Goal: Task Accomplishment & Management: Use online tool/utility

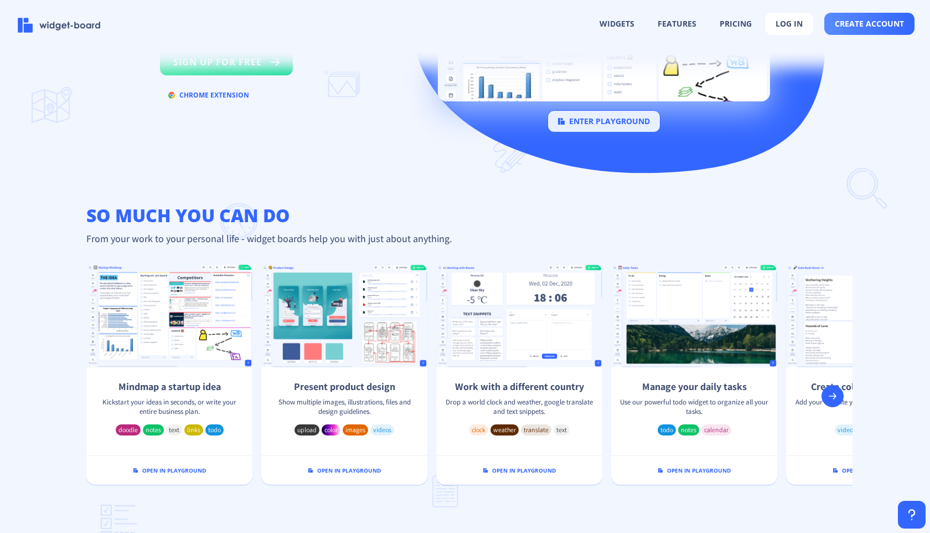
scroll to position [6, 0]
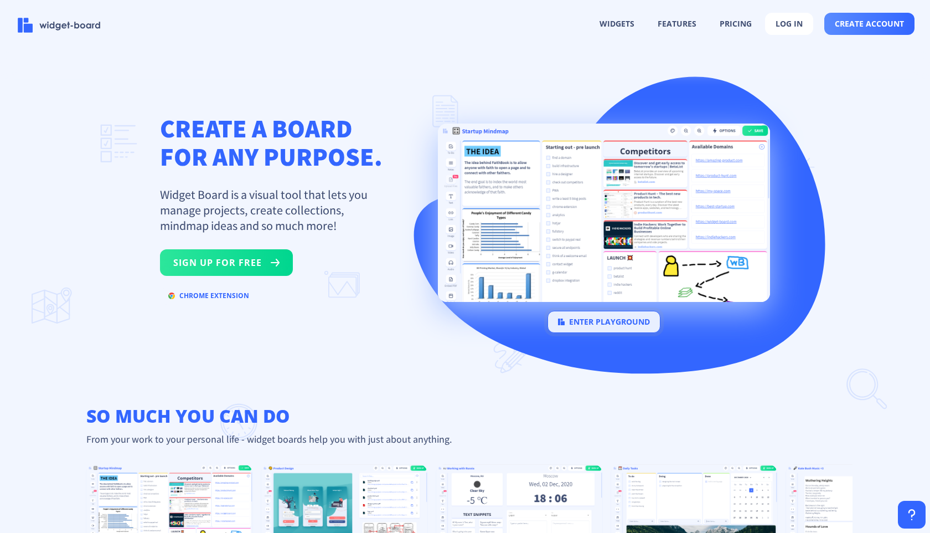
click at [566, 322] on button "enter playground" at bounding box center [604, 322] width 113 height 22
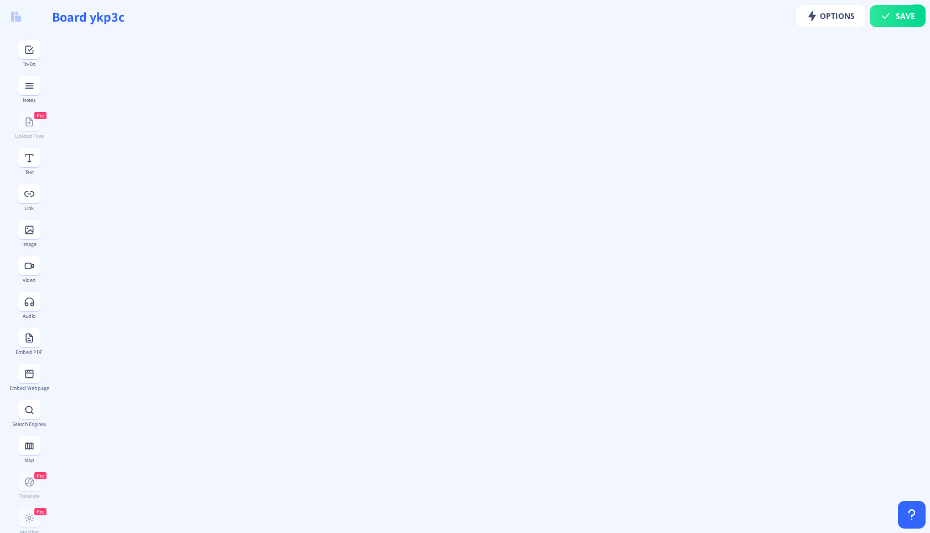
type input "Board on9k8"
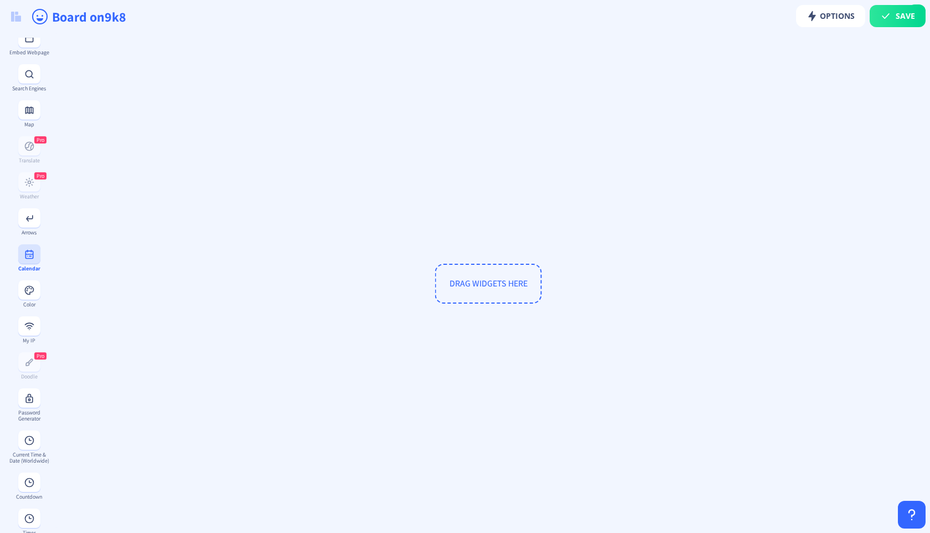
scroll to position [142, 0]
click at [32, 277] on button at bounding box center [29, 267] width 22 height 19
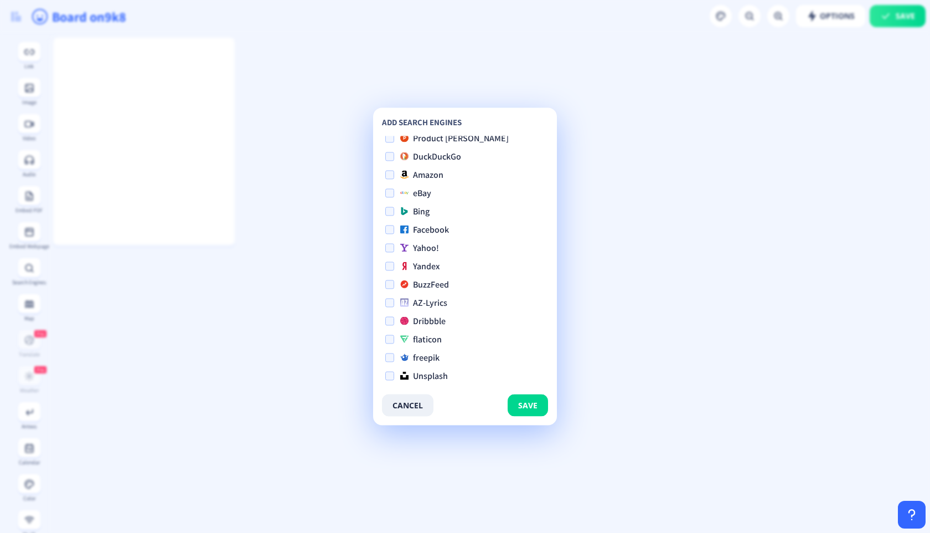
scroll to position [0, 0]
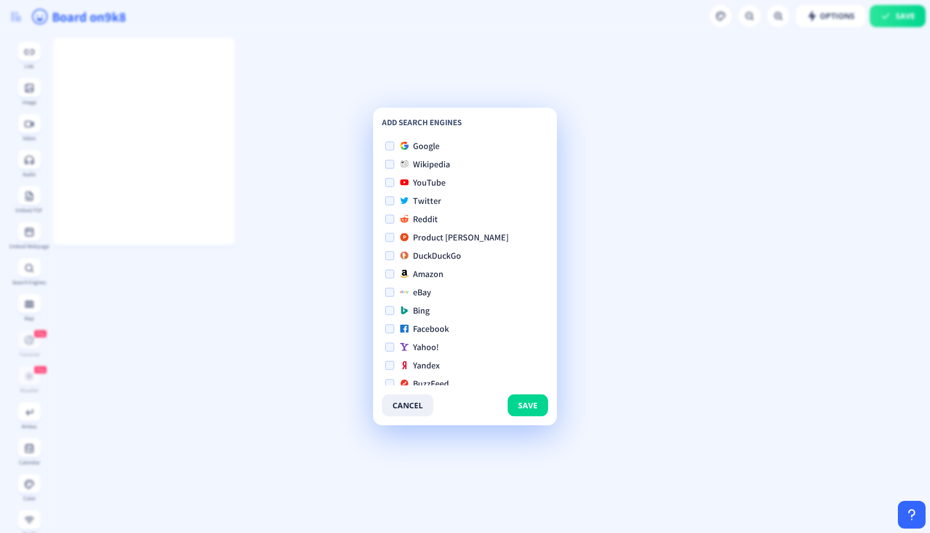
click at [393, 146] on span at bounding box center [389, 146] width 9 height 9
click at [386, 146] on input "Google" at bounding box center [385, 146] width 1 height 1
checkbox input "true"
click at [517, 397] on button "save" at bounding box center [528, 405] width 40 height 22
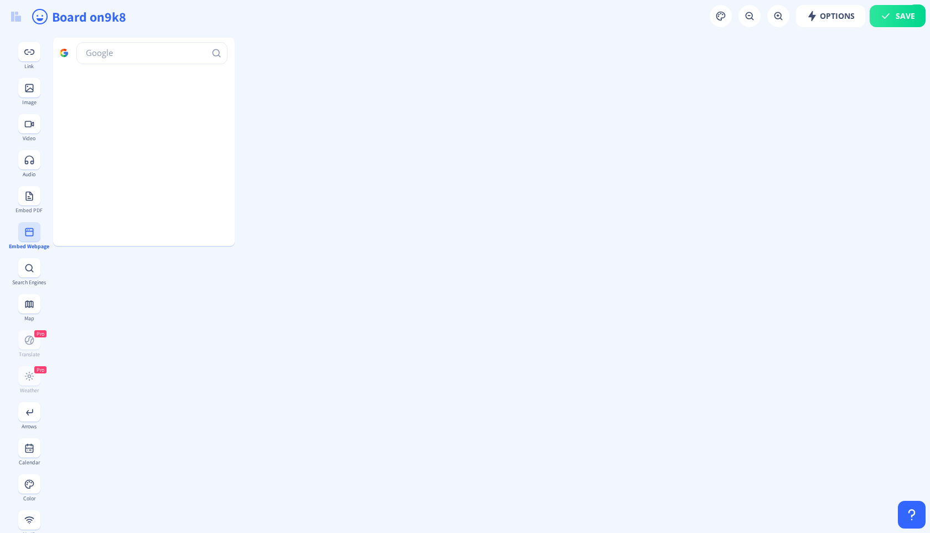
click at [27, 235] on rect at bounding box center [29, 231] width 11 height 11
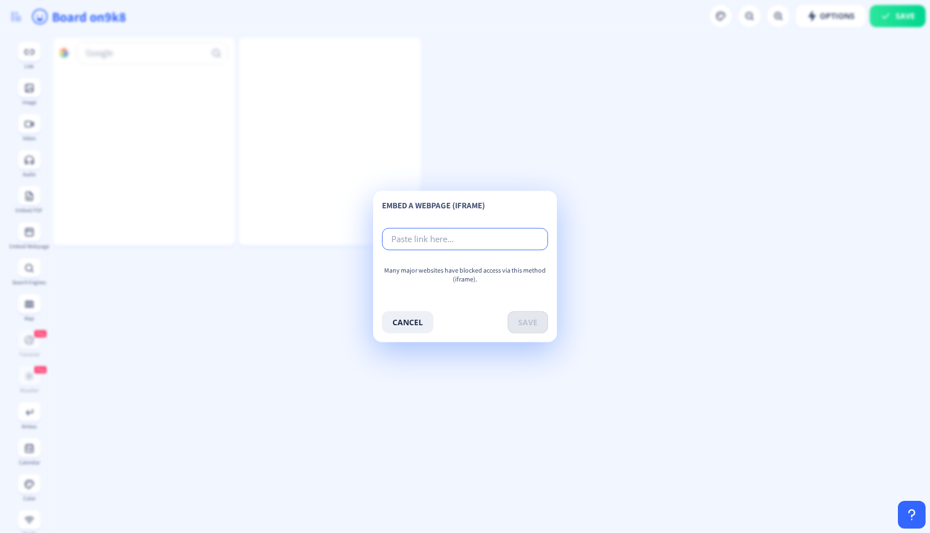
paste input "[URL][DOMAIN_NAME]"
type input "[URL][DOMAIN_NAME]"
click at [532, 325] on button "save" at bounding box center [528, 322] width 40 height 22
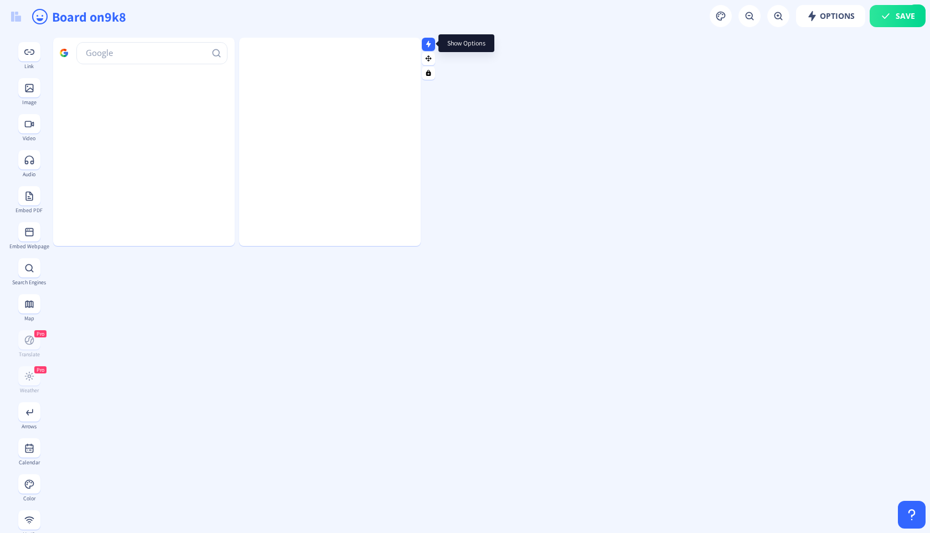
click at [431, 47] on rect at bounding box center [428, 43] width 7 height 7
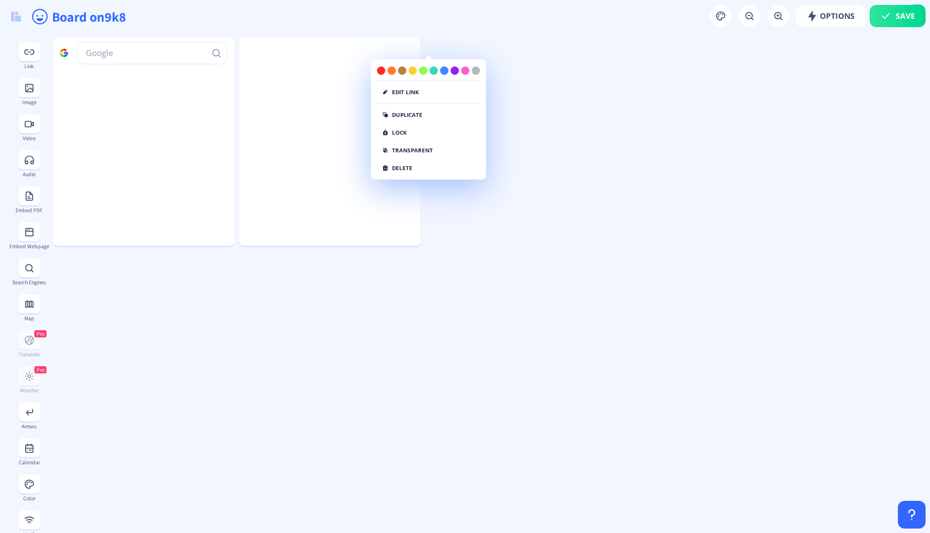
click at [422, 86] on div "edit link" at bounding box center [428, 94] width 105 height 18
click at [419, 91] on button "edit link" at bounding box center [400, 91] width 49 height 13
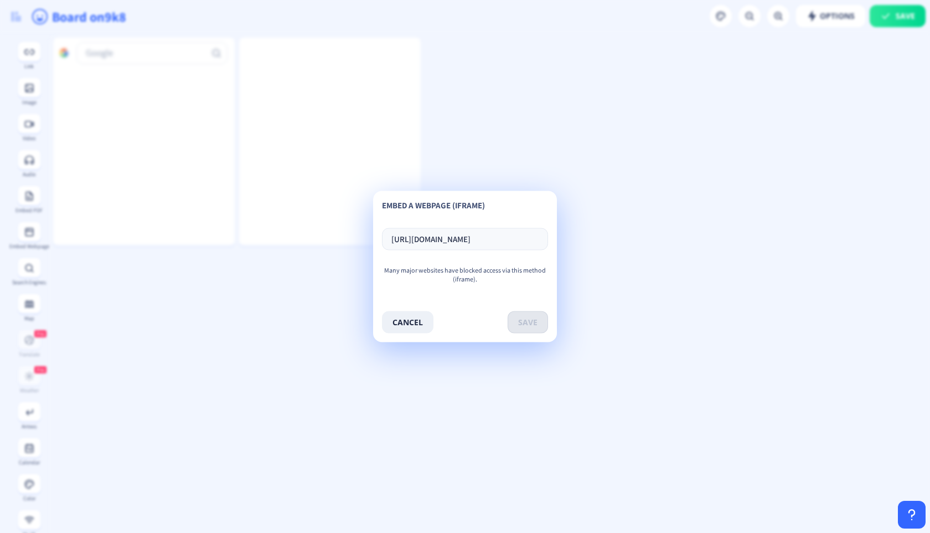
scroll to position [0, 29]
type input "[URL][DOMAIN_NAME]"
click at [528, 315] on button "save" at bounding box center [528, 322] width 40 height 22
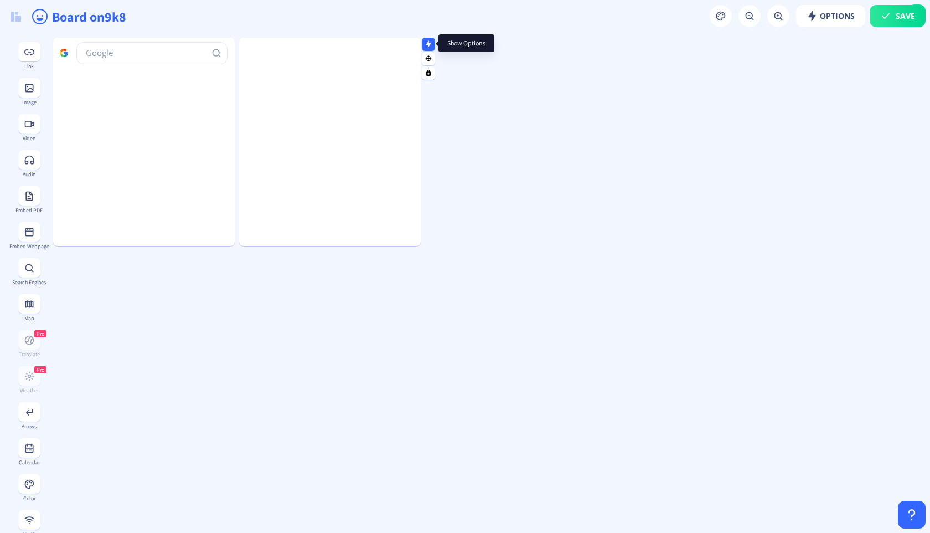
click at [431, 44] on rect at bounding box center [428, 43] width 7 height 7
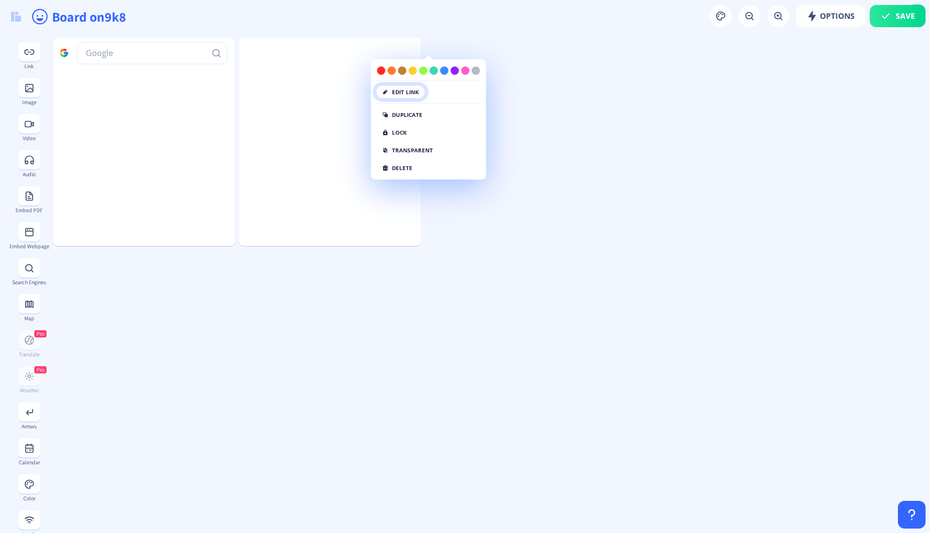
click at [424, 89] on button "edit link" at bounding box center [400, 91] width 49 height 13
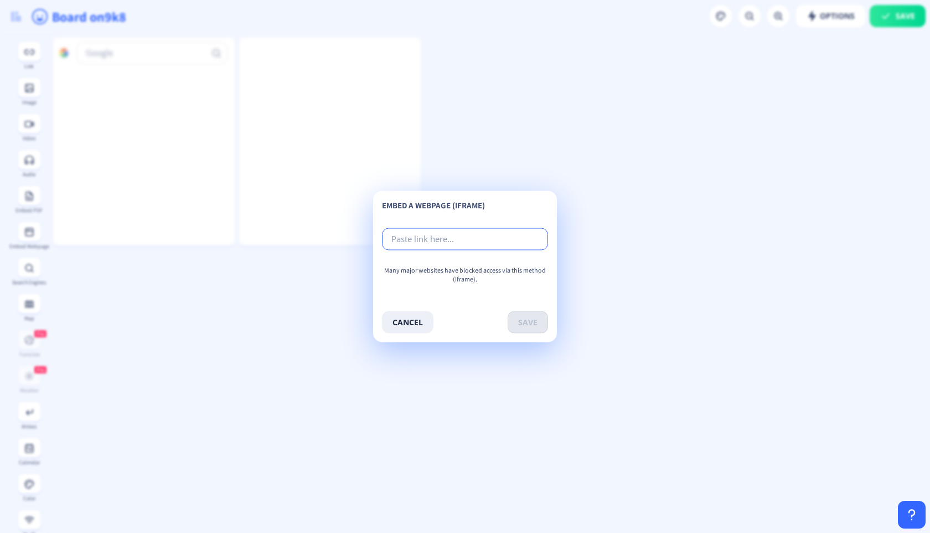
paste input "[URL][DOMAIN_NAME][DOMAIN_NAME][DOMAIN_NAME].."
type input "[URL][DOMAIN_NAME][DOMAIN_NAME][DOMAIN_NAME].."
click at [516, 320] on button "save" at bounding box center [528, 322] width 40 height 22
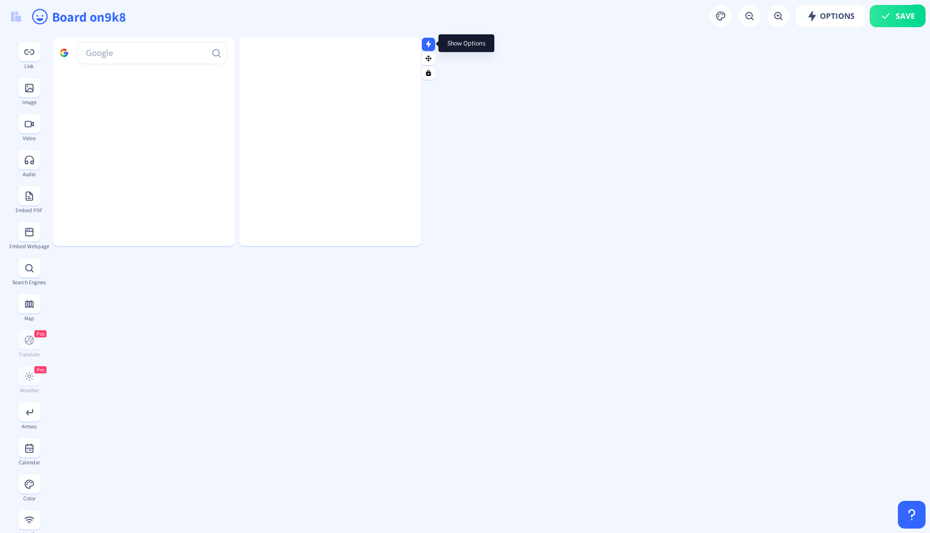
click at [429, 38] on nb-icon at bounding box center [428, 43] width 11 height 11
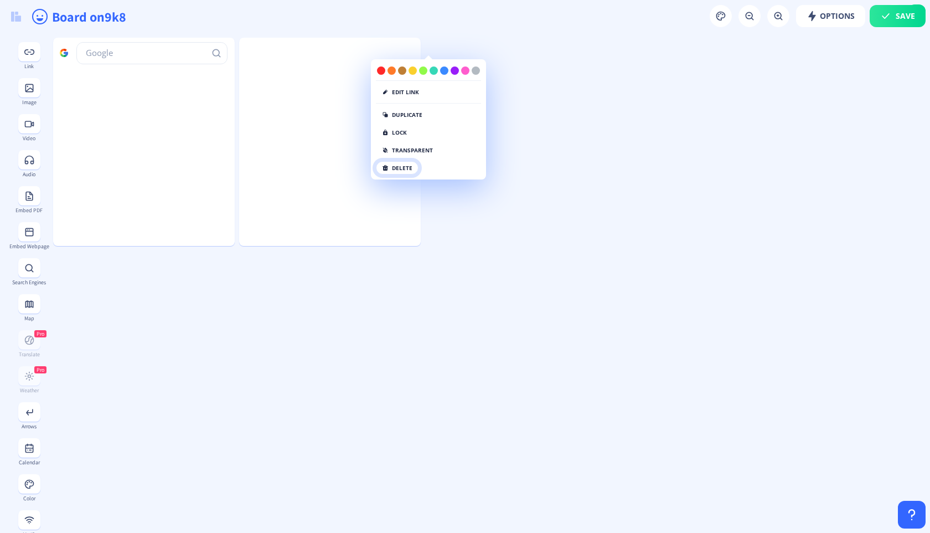
click at [411, 168] on button "delete" at bounding box center [397, 167] width 43 height 13
click at [389, 172] on button "click again" at bounding box center [404, 167] width 57 height 13
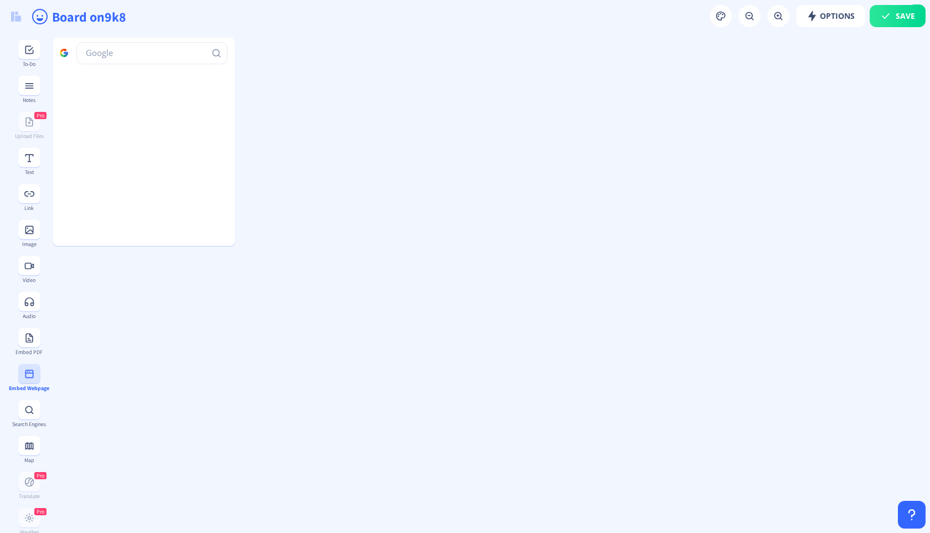
click at [27, 378] on rect at bounding box center [29, 373] width 11 height 11
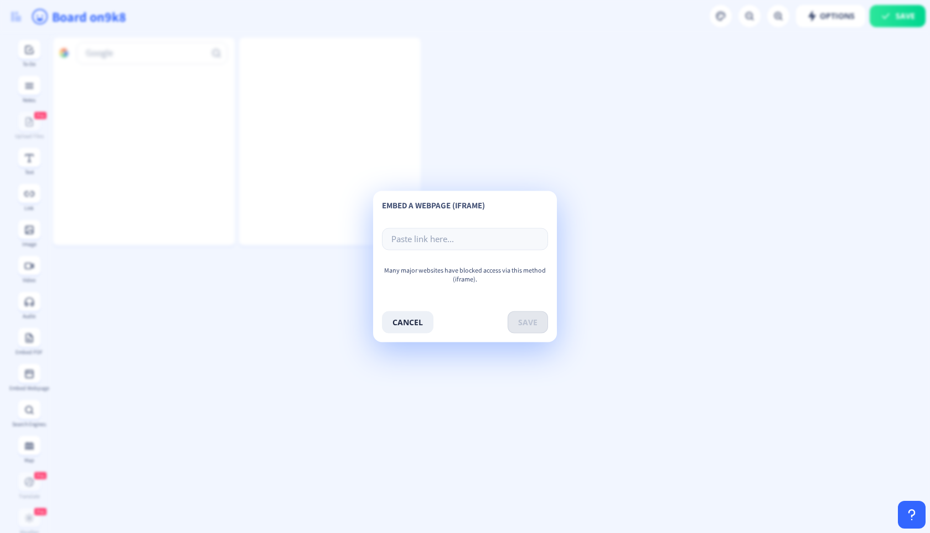
type input "[URL][DOMAIN_NAME]"
click at [521, 316] on button "save" at bounding box center [528, 322] width 40 height 22
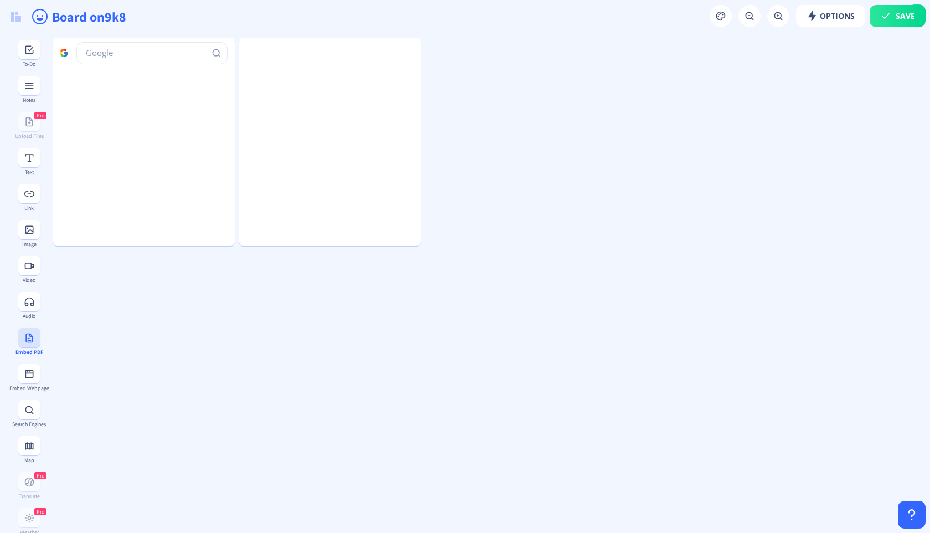
click at [29, 335] on icon at bounding box center [28, 337] width 7 height 9
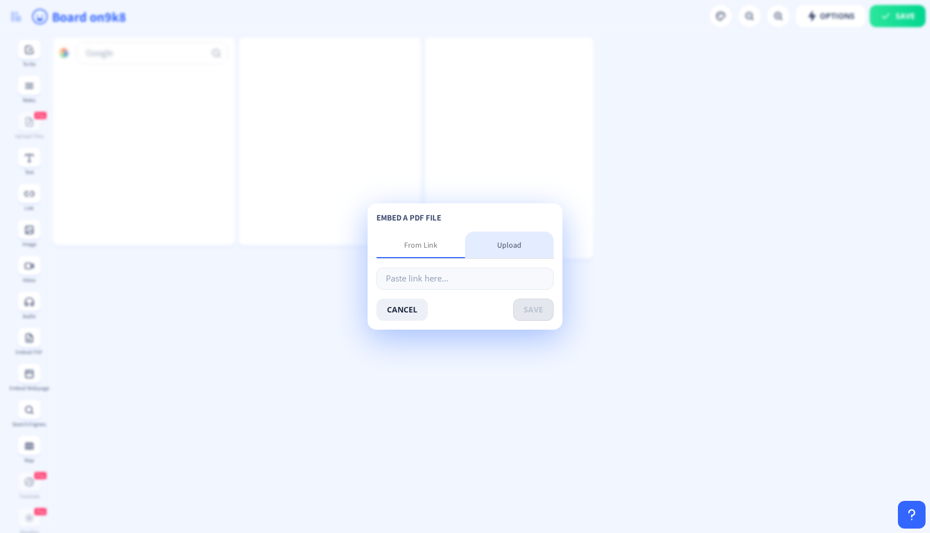
click at [508, 250] on div "Upload" at bounding box center [509, 244] width 24 height 11
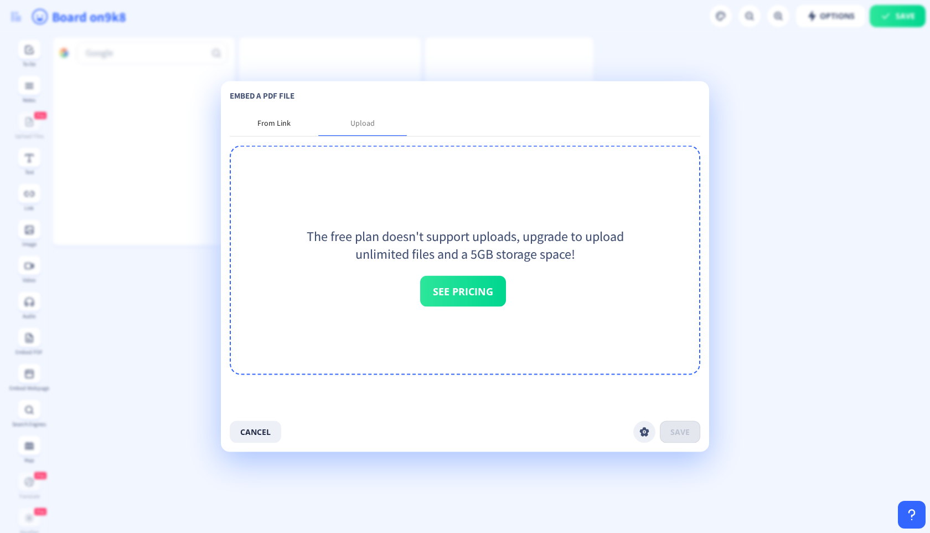
click at [277, 121] on div "From Link" at bounding box center [273, 122] width 33 height 11
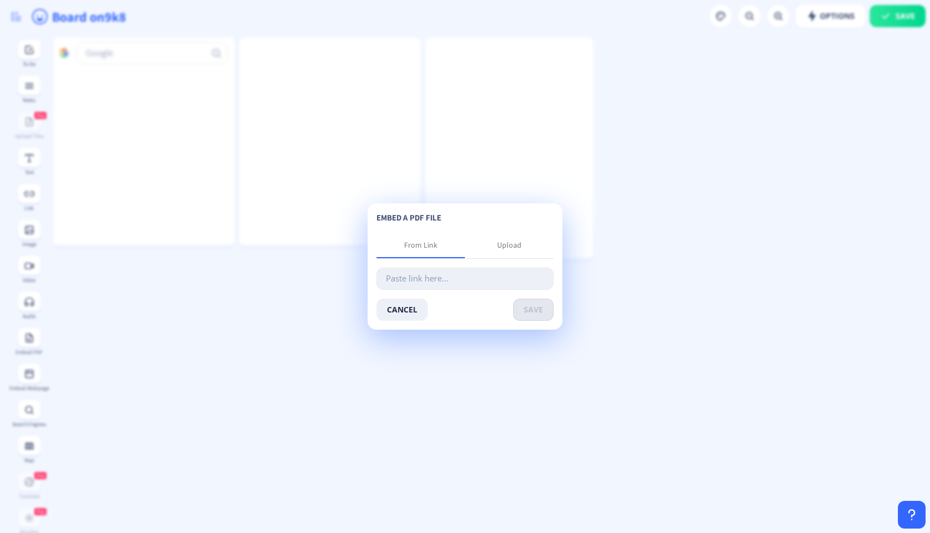
paste input "[URL][DOMAIN_NAME]"
type input "[URL][DOMAIN_NAME]"
click at [513, 303] on button "save" at bounding box center [533, 309] width 40 height 22
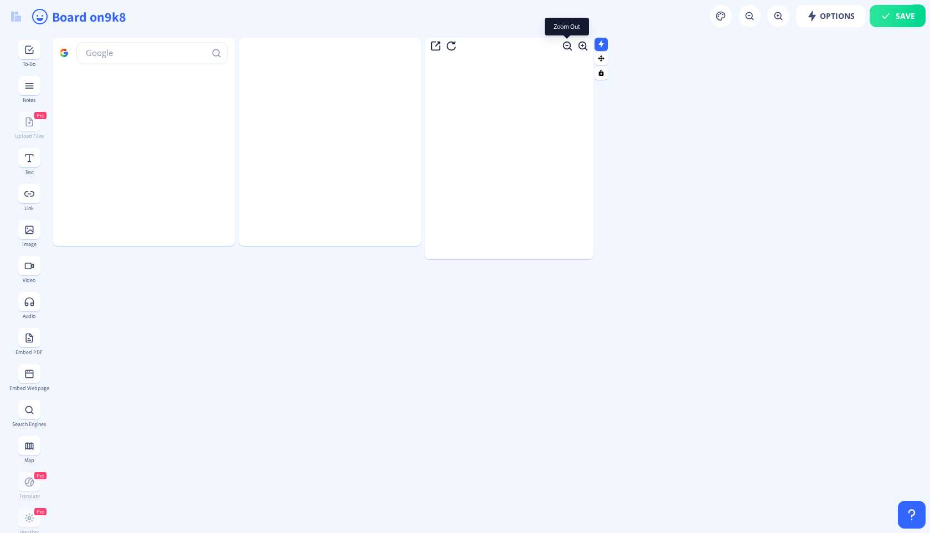
click at [564, 45] on icon at bounding box center [567, 46] width 9 height 9
click at [564, 45] on rect at bounding box center [567, 46] width 12 height 12
click at [599, 47] on rect at bounding box center [601, 43] width 7 height 7
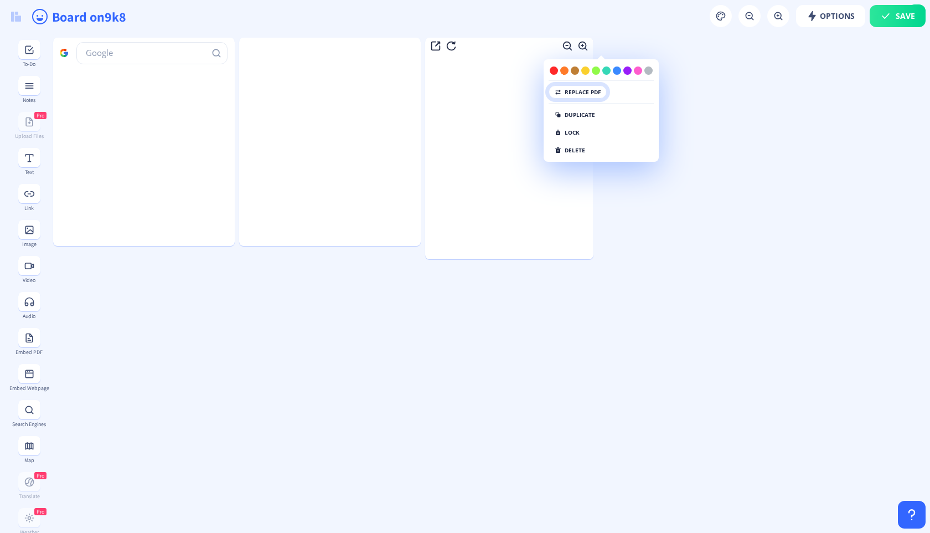
click at [577, 95] on button "replace pdf" at bounding box center [578, 91] width 58 height 13
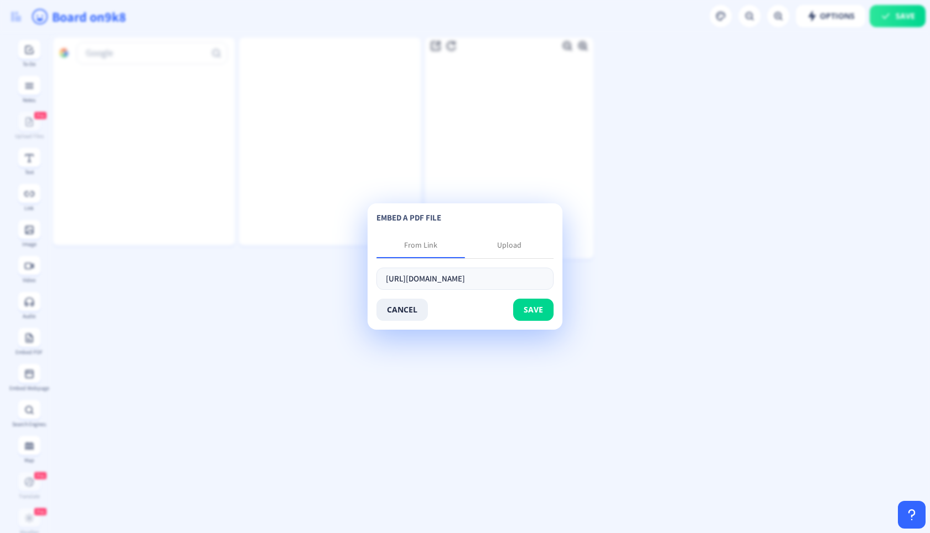
scroll to position [0, 115]
type input "[URL][DOMAIN_NAME]"
click at [527, 317] on button "save" at bounding box center [533, 309] width 40 height 22
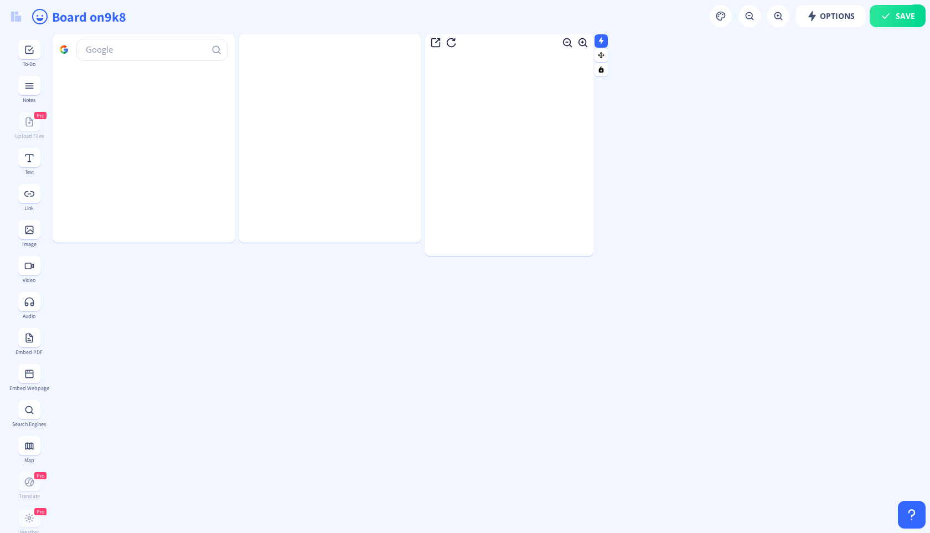
scroll to position [0, 0]
click at [542, 134] on div at bounding box center [509, 156] width 168 height 205
click at [34, 294] on button at bounding box center [29, 301] width 22 height 19
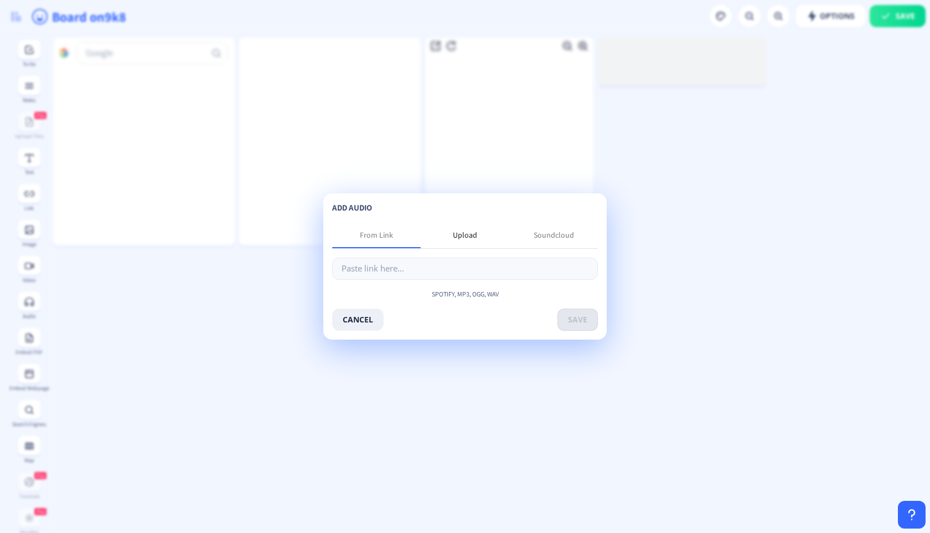
click at [471, 237] on div "Upload" at bounding box center [465, 234] width 24 height 11
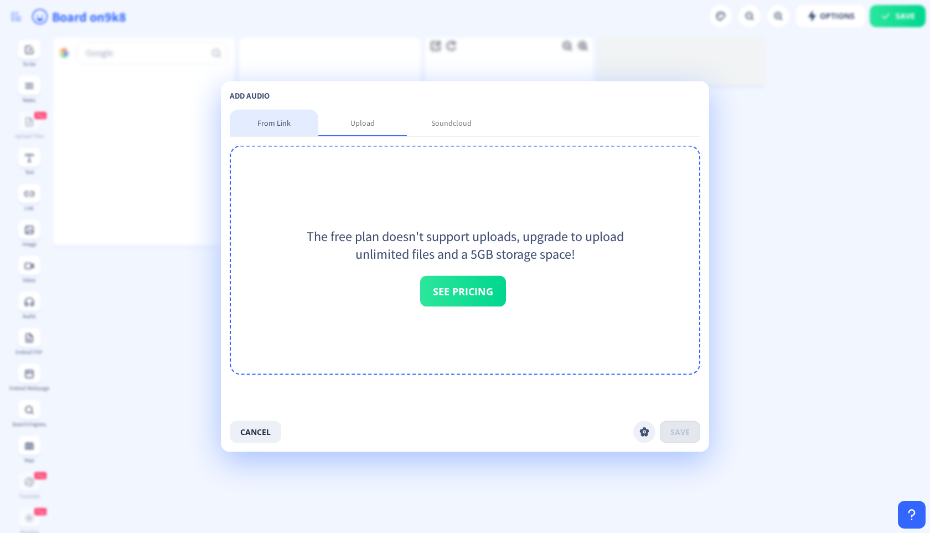
click at [286, 121] on div "From Link" at bounding box center [273, 122] width 33 height 11
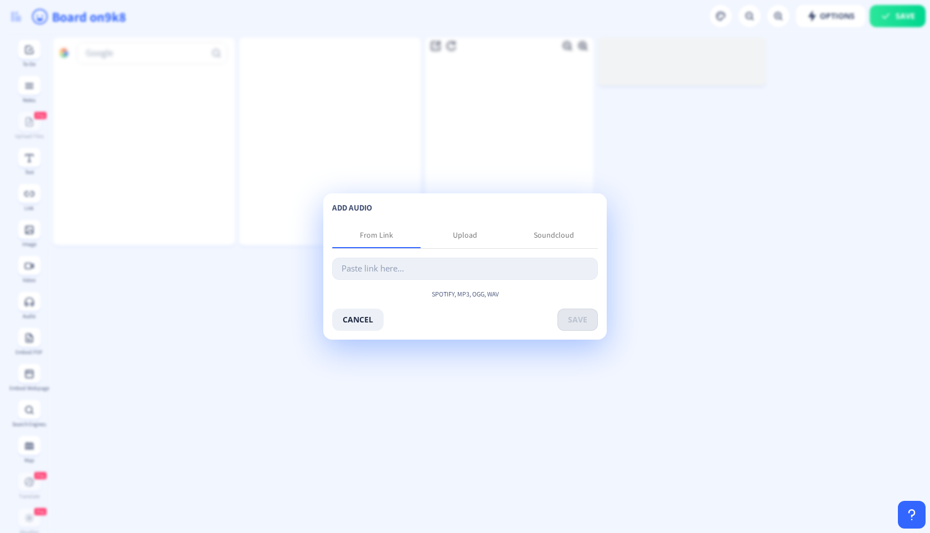
click at [472, 274] on input "text" at bounding box center [465, 268] width 266 height 22
click at [372, 318] on button "cancel" at bounding box center [357, 319] width 51 height 22
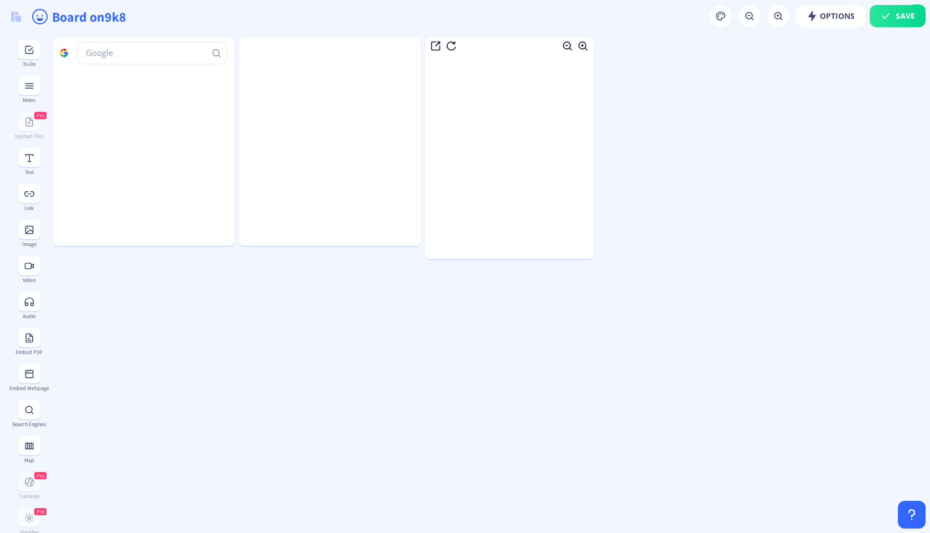
click at [34, 262] on button at bounding box center [29, 265] width 22 height 19
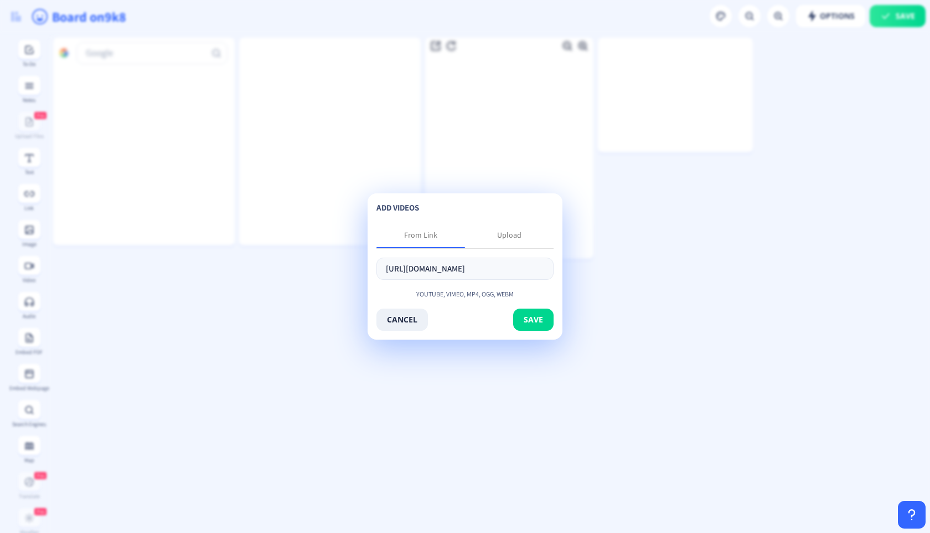
scroll to position [0, 159]
type input "[URL][DOMAIN_NAME]"
click at [527, 316] on button "save" at bounding box center [533, 319] width 40 height 22
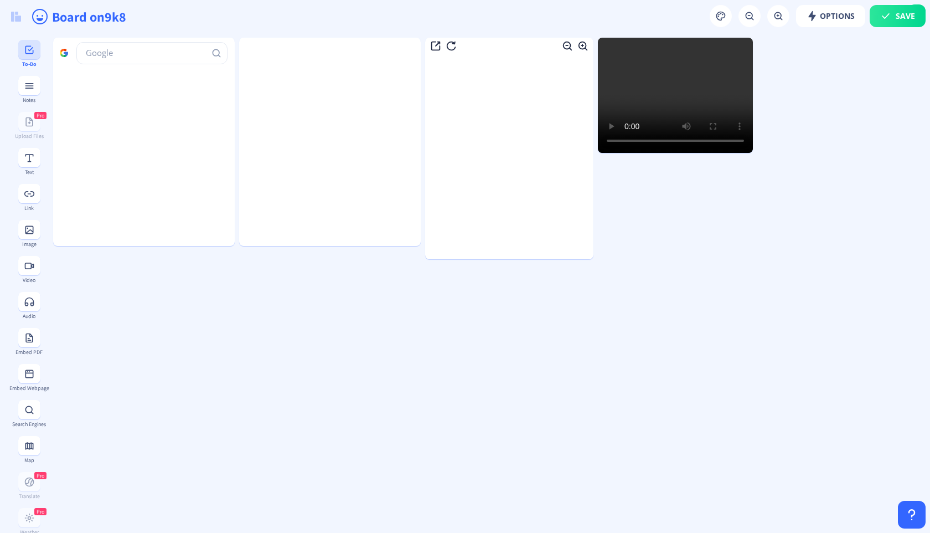
click at [32, 59] on div "To-Do" at bounding box center [29, 53] width 40 height 27
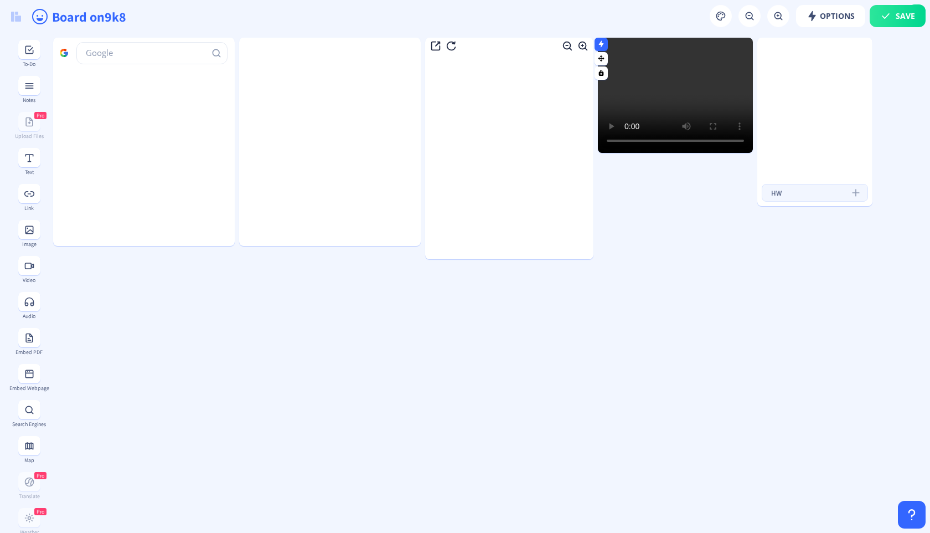
type input "HW"
type input "Ela Milk"
click at [769, 73] on nb-checkbox at bounding box center [770, 70] width 9 height 12
click at [770, 67] on span at bounding box center [770, 68] width 9 height 9
click at [767, 69] on input "checkbox" at bounding box center [766, 69] width 1 height 1
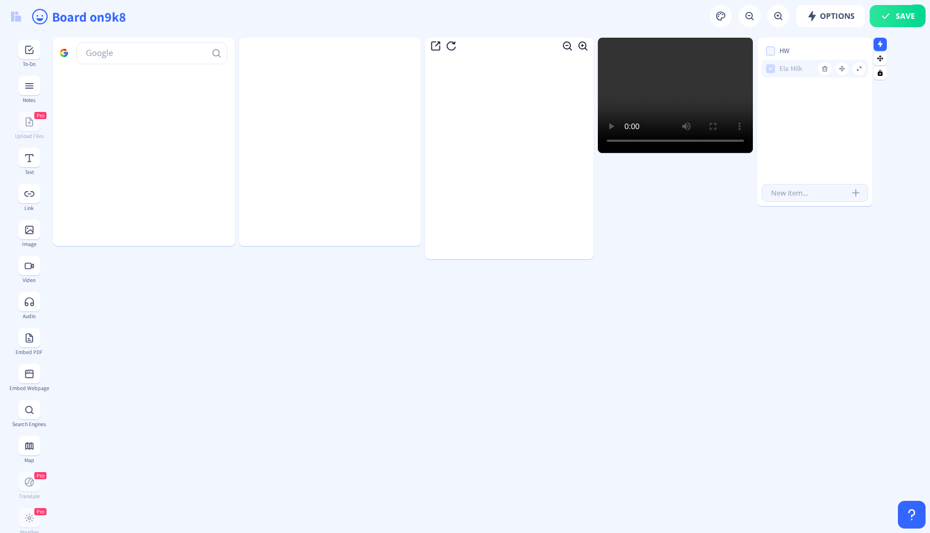
click at [771, 69] on use at bounding box center [771, 68] width 4 height 3
click at [767, 69] on input "checkbox" at bounding box center [766, 69] width 1 height 1
checkbox input "false"
click at [771, 54] on span at bounding box center [770, 51] width 9 height 9
click at [767, 51] on input "checkbox" at bounding box center [766, 51] width 1 height 1
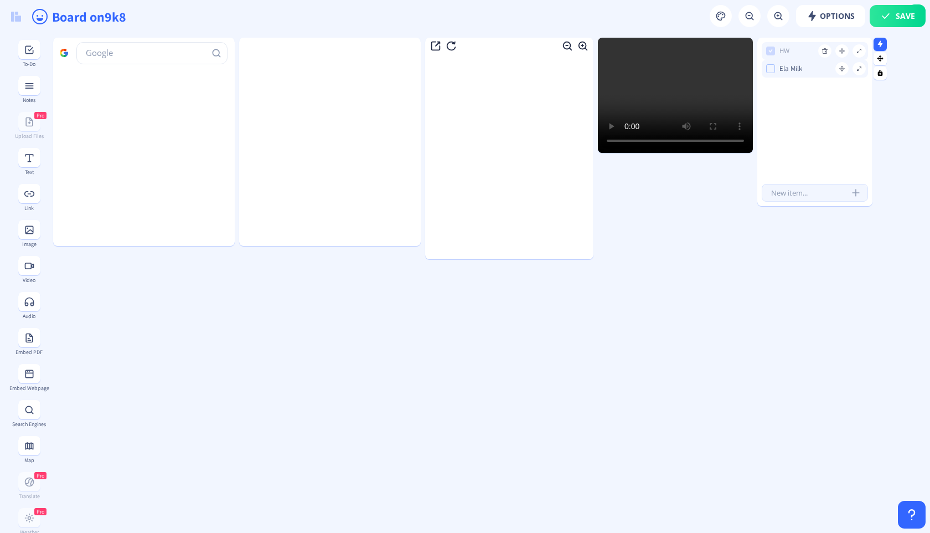
click at [771, 54] on icon at bounding box center [771, 50] width 4 height 11
click at [767, 51] on input "checkbox" at bounding box center [766, 51] width 1 height 1
checkbox input "false"
click at [632, 104] on video "Your browser does not support the video tag." at bounding box center [675, 95] width 155 height 115
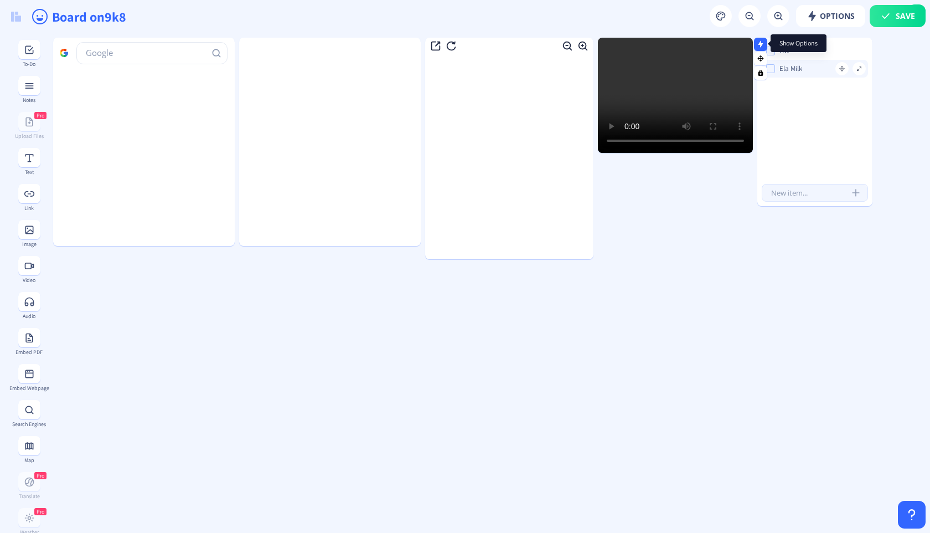
click at [759, 43] on icon at bounding box center [761, 43] width 5 height 7
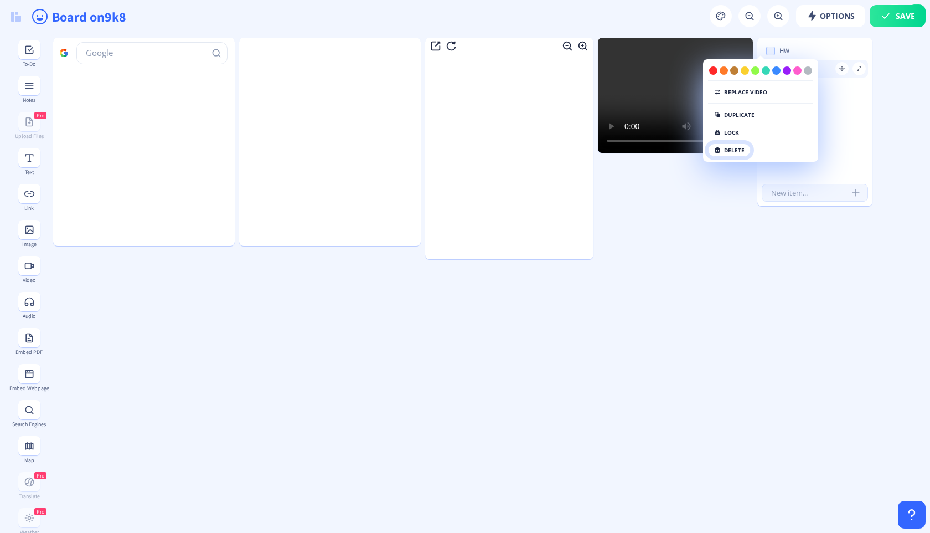
click at [735, 152] on button "delete" at bounding box center [729, 149] width 43 height 13
click at [740, 151] on button "click again" at bounding box center [736, 149] width 57 height 13
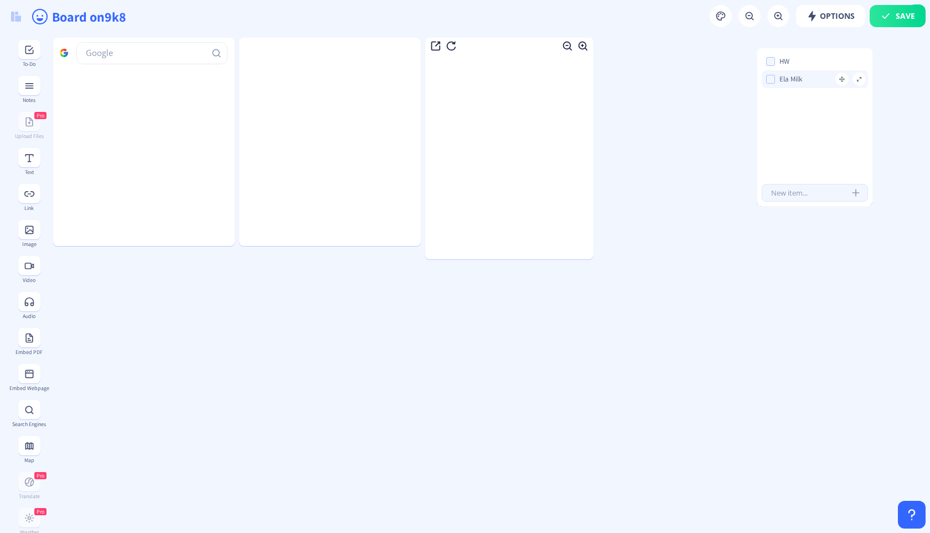
drag, startPoint x: 849, startPoint y: 42, endPoint x: 718, endPoint y: 53, distance: 132.2
drag, startPoint x: 672, startPoint y: 47, endPoint x: 672, endPoint y: 96, distance: 49.3
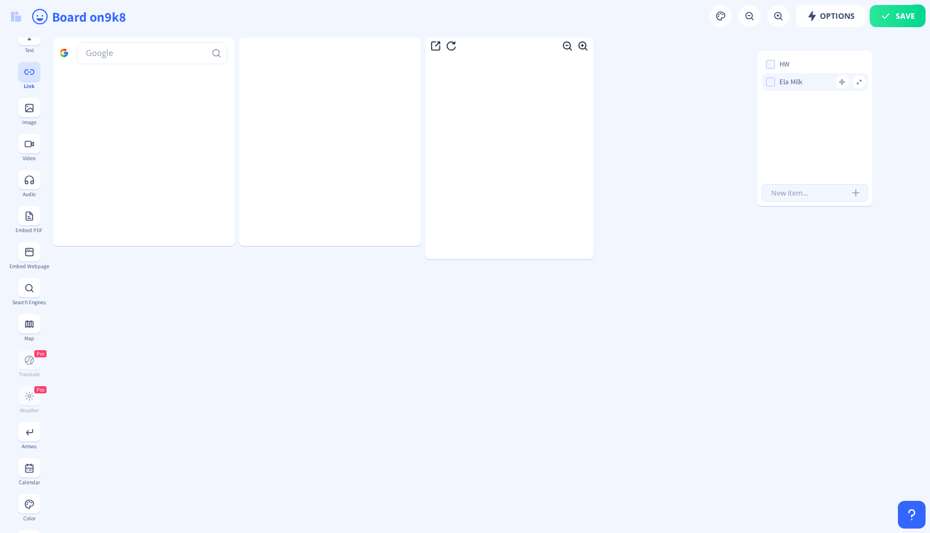
scroll to position [235, 0]
click at [27, 327] on button at bounding box center [29, 317] width 22 height 19
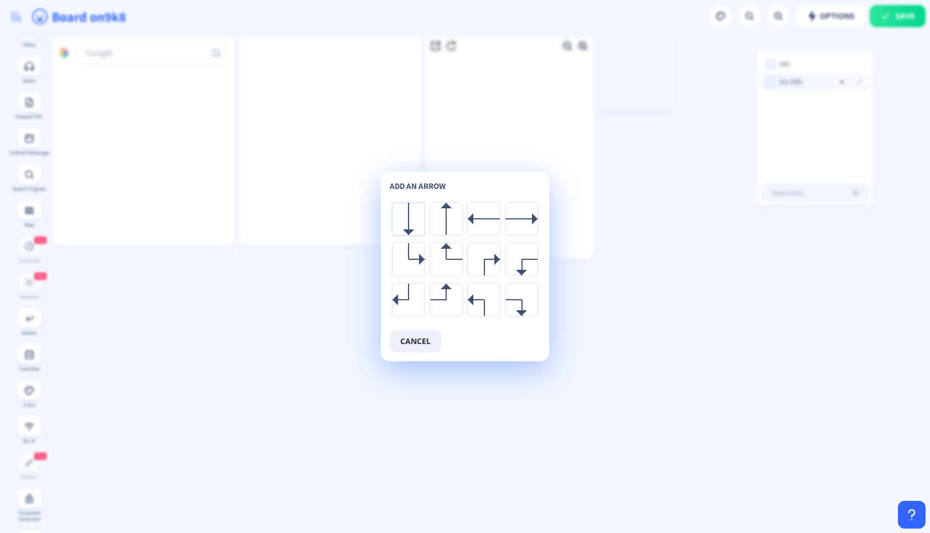
click at [418, 226] on div at bounding box center [409, 219] width 32 height 32
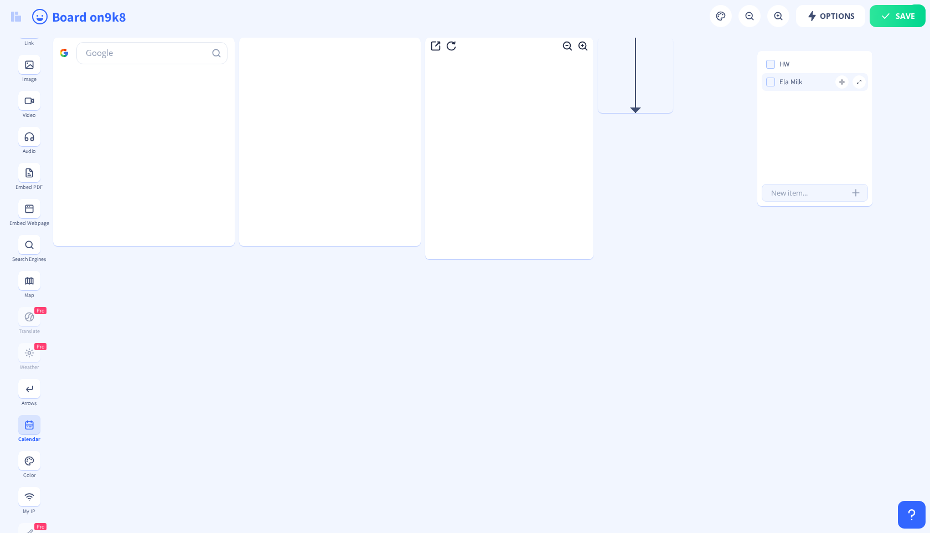
scroll to position [0, 0]
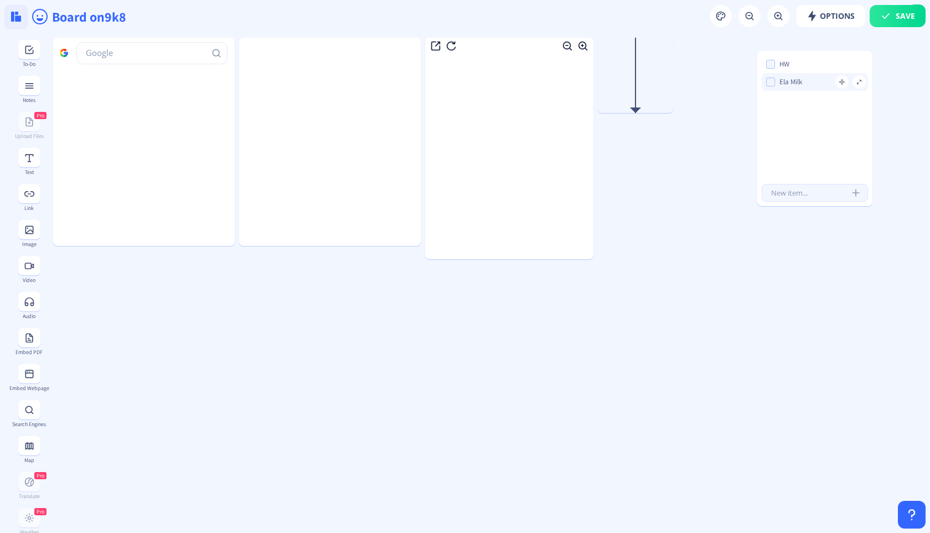
click at [20, 10] on button at bounding box center [15, 17] width 23 height 24
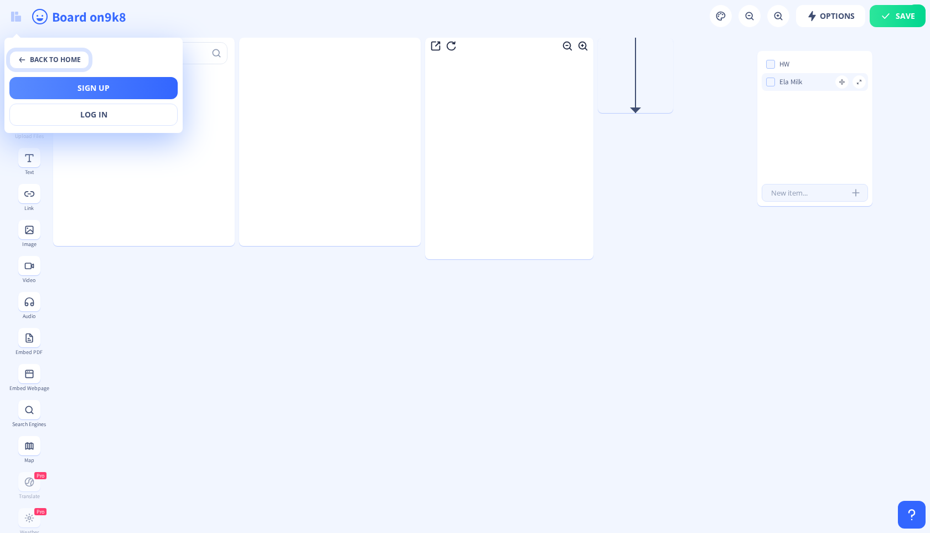
click at [19, 53] on button "back to home" at bounding box center [49, 60] width 80 height 18
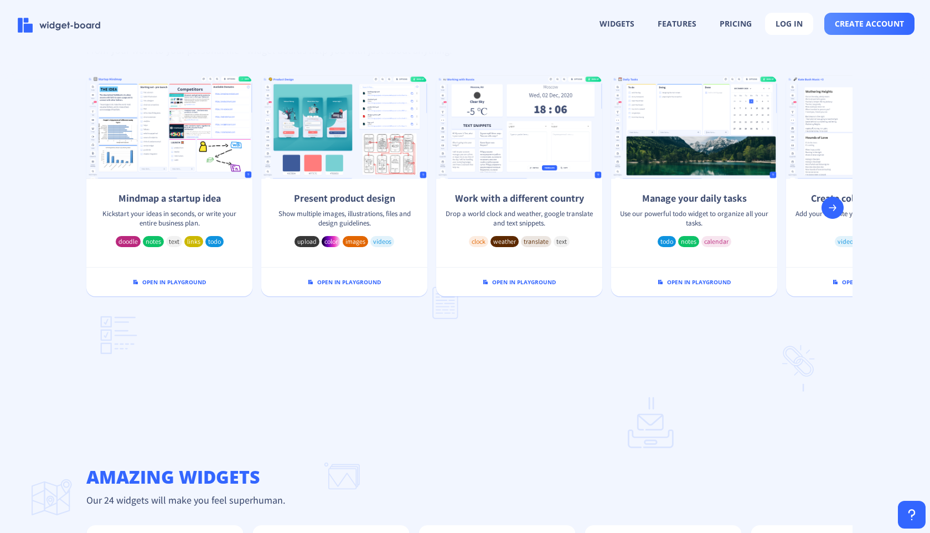
scroll to position [0, 1]
